Goal: Check status: Check status

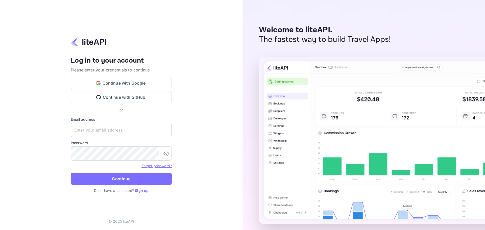
click at [116, 135] on input "text" at bounding box center [121, 130] width 101 height 14
click at [98, 129] on input "text" at bounding box center [121, 130] width 101 height 14
paste input "[EMAIL_ADDRESS][DOMAIN_NAME]"
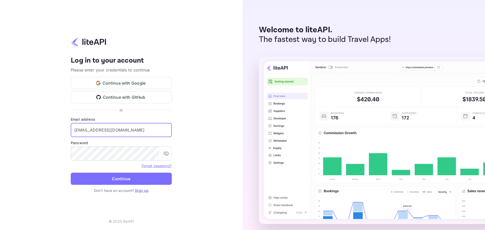
type input "[EMAIL_ADDRESS][DOMAIN_NAME]"
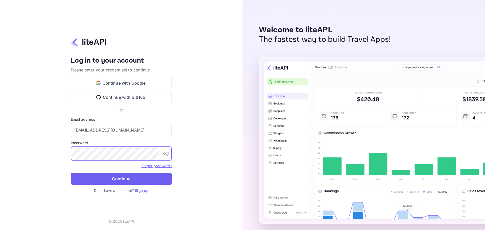
click at [112, 179] on button "Continue" at bounding box center [121, 179] width 101 height 12
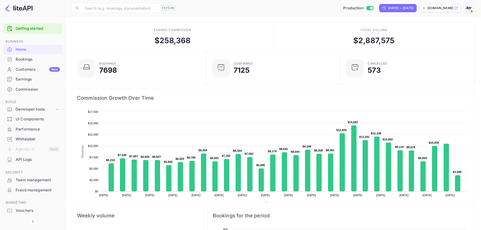
click at [29, 60] on div "Bookings" at bounding box center [38, 60] width 44 height 6
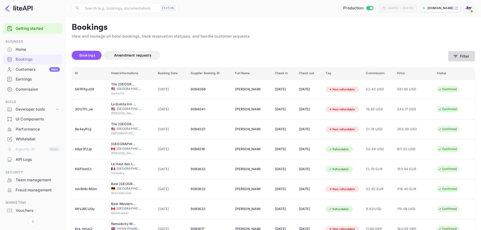
drag, startPoint x: 472, startPoint y: 64, endPoint x: 467, endPoint y: 59, distance: 7.9
click at [471, 63] on div "Bookings Amendment requests Filter" at bounding box center [273, 56] width 403 height 21
click at [467, 58] on button "Filter" at bounding box center [461, 56] width 27 height 10
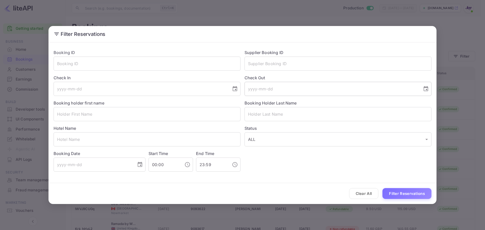
click at [272, 93] on input "tel" at bounding box center [331, 89] width 174 height 14
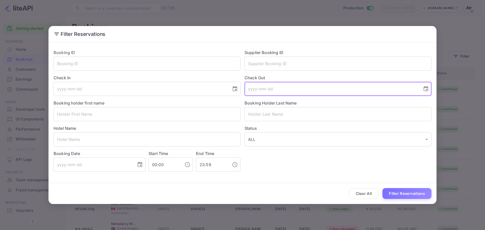
click at [170, 97] on div "Booking holder first name ​" at bounding box center [144, 108] width 191 height 25
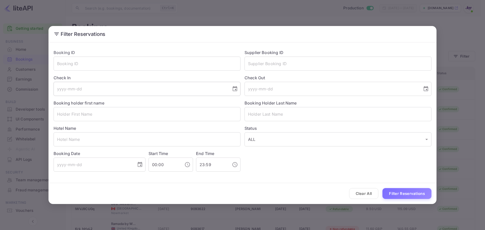
click at [180, 90] on input "tel" at bounding box center [141, 89] width 174 height 14
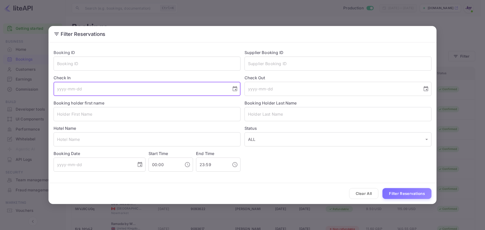
click at [271, 72] on div "Check Out ​" at bounding box center [335, 83] width 191 height 25
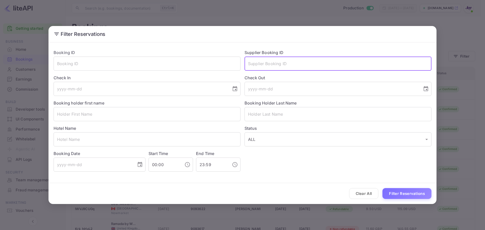
click at [273, 64] on input "text" at bounding box center [337, 64] width 187 height 14
paste input "7464324"
type input "7464324"
click at [396, 192] on button "Filter Reservations" at bounding box center [406, 193] width 49 height 11
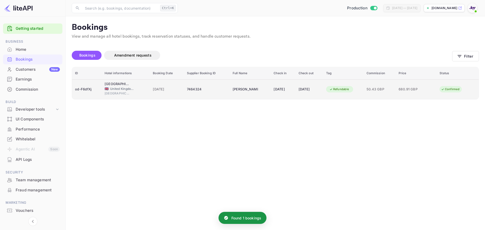
click at [86, 86] on div "od-F6dfXj" at bounding box center [86, 89] width 23 height 8
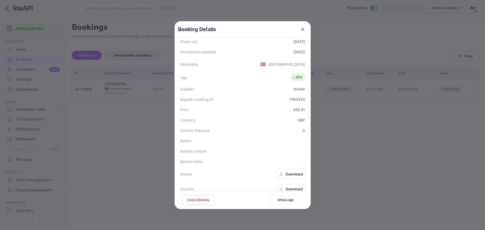
scroll to position [112, 0]
click at [286, 184] on div "Download" at bounding box center [294, 186] width 17 height 5
